Goal: Book appointment/travel/reservation

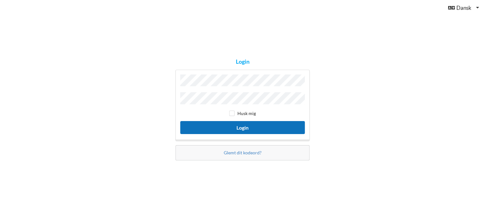
click at [257, 127] on button "Login" at bounding box center [242, 127] width 124 height 13
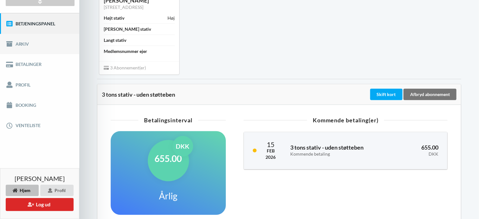
scroll to position [95, 0]
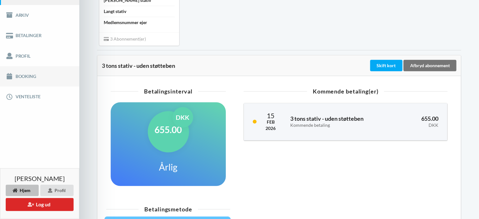
click at [31, 76] on link "Booking" at bounding box center [39, 76] width 79 height 20
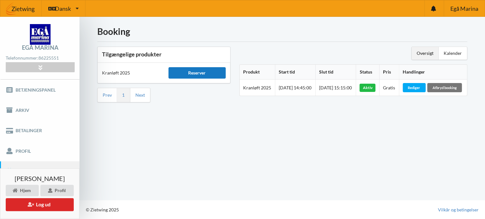
click at [204, 73] on div "Reserver" at bounding box center [196, 72] width 57 height 11
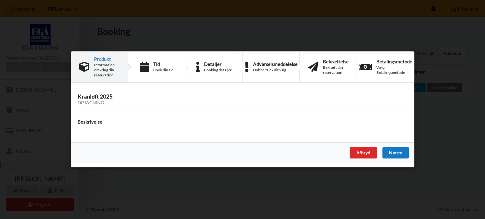
click at [395, 150] on div "Næste" at bounding box center [395, 153] width 26 height 11
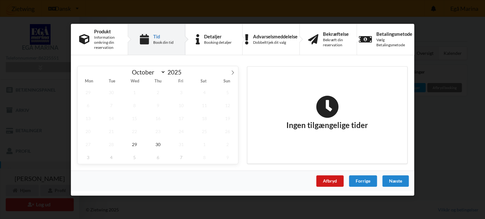
click at [329, 176] on div "Afbryd" at bounding box center [329, 180] width 27 height 11
